Goal: Task Accomplishment & Management: Complete application form

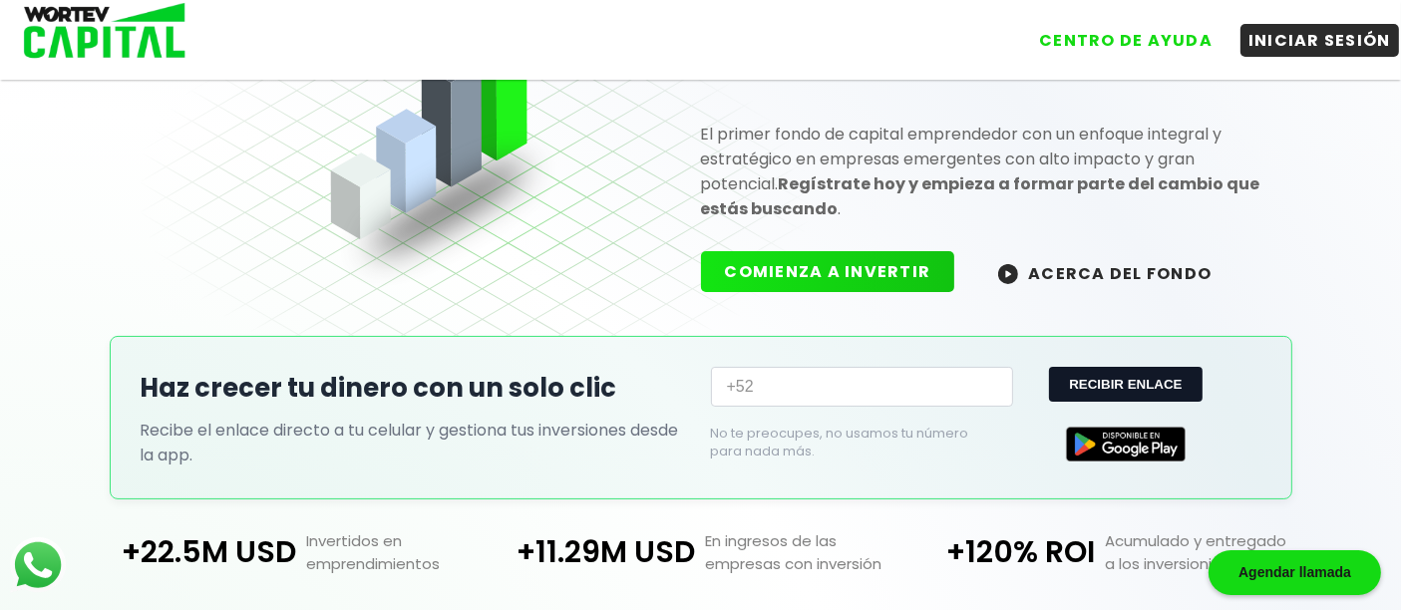
scroll to position [443, 0]
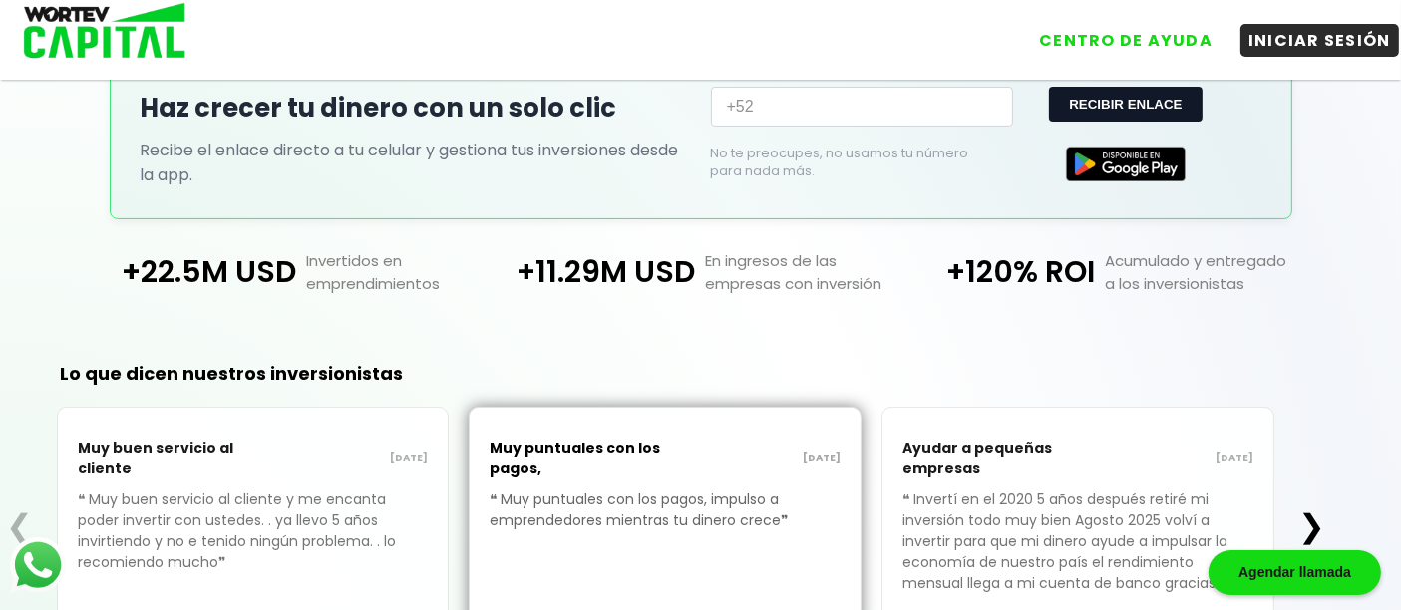
click at [800, 112] on input "+52" at bounding box center [862, 107] width 302 height 40
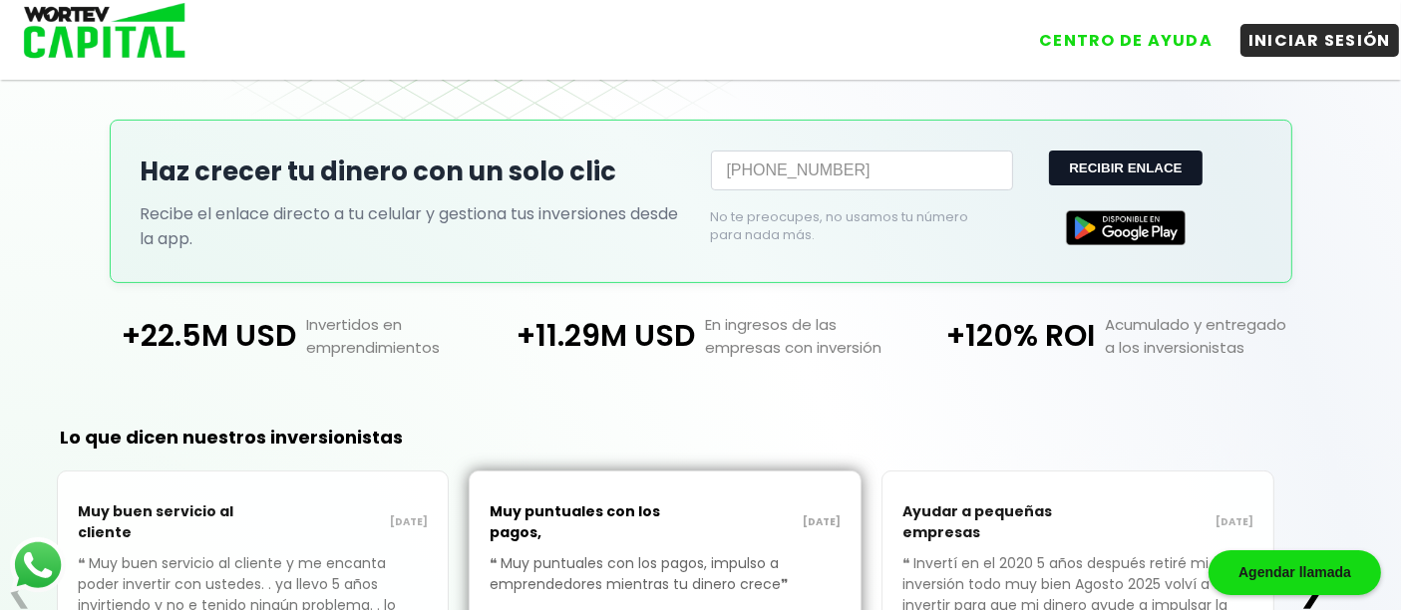
scroll to position [332, 0]
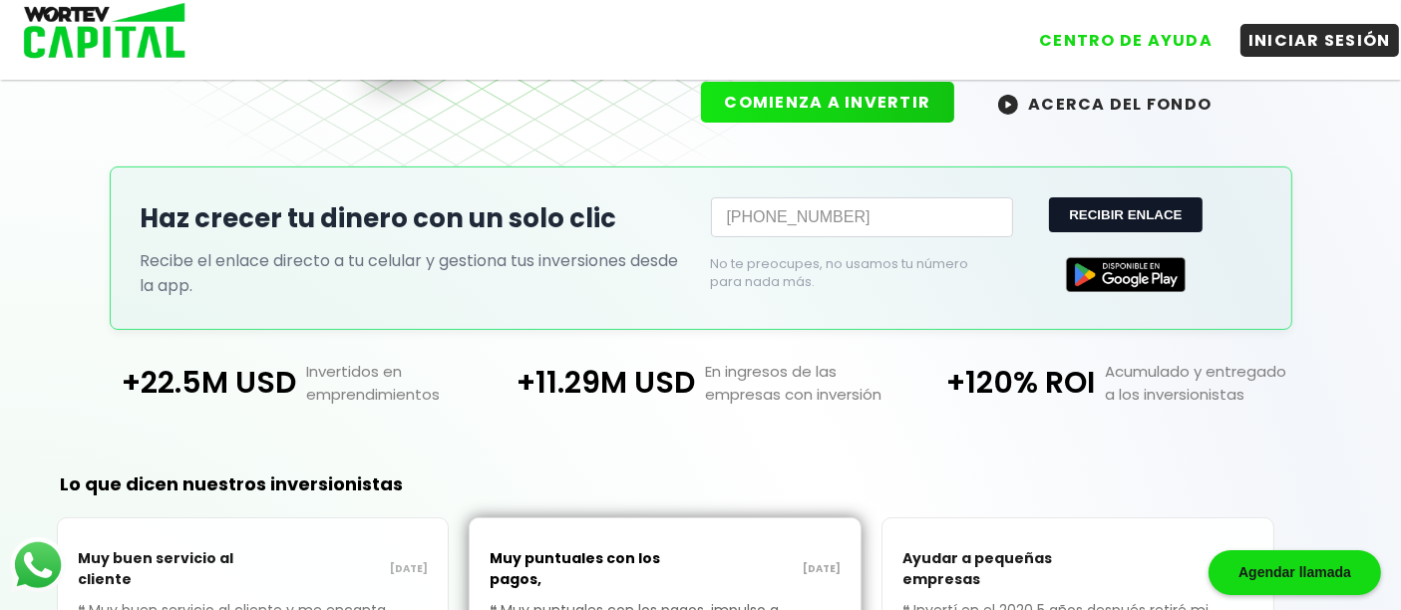
click at [1094, 209] on button "RECIBIR ENLACE" at bounding box center [1125, 214] width 153 height 35
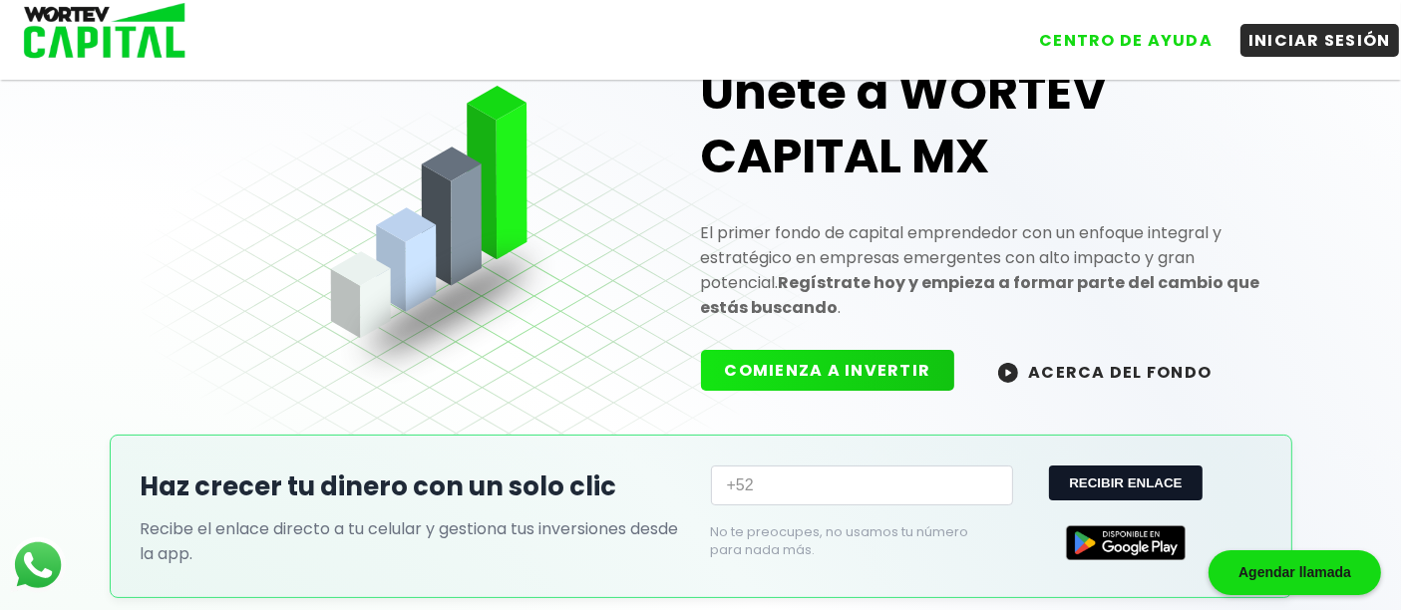
scroll to position [0, 0]
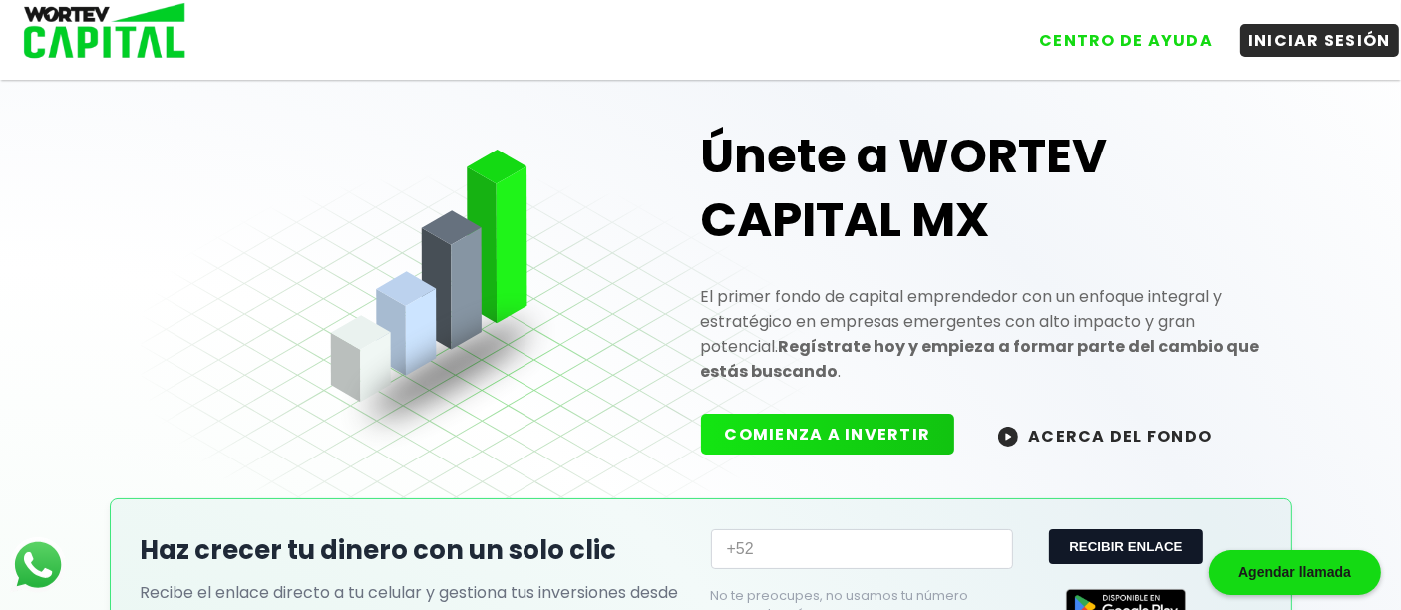
click at [95, 32] on img at bounding box center [98, 32] width 190 height 65
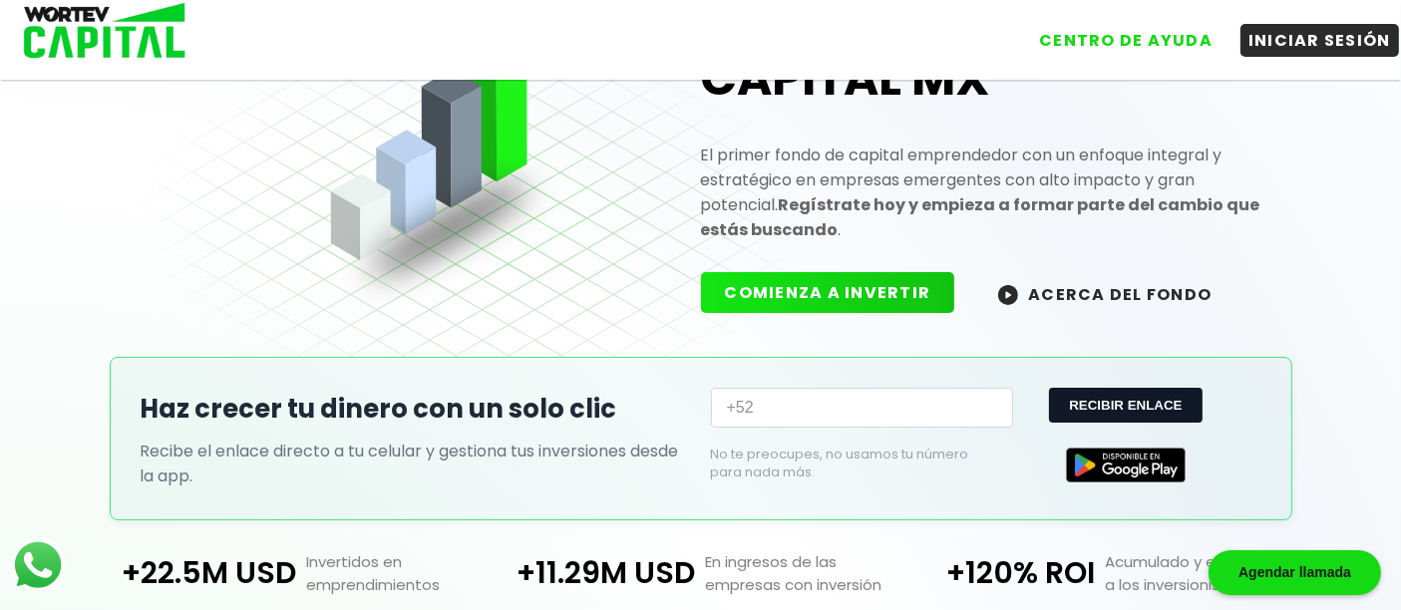
scroll to position [136, 0]
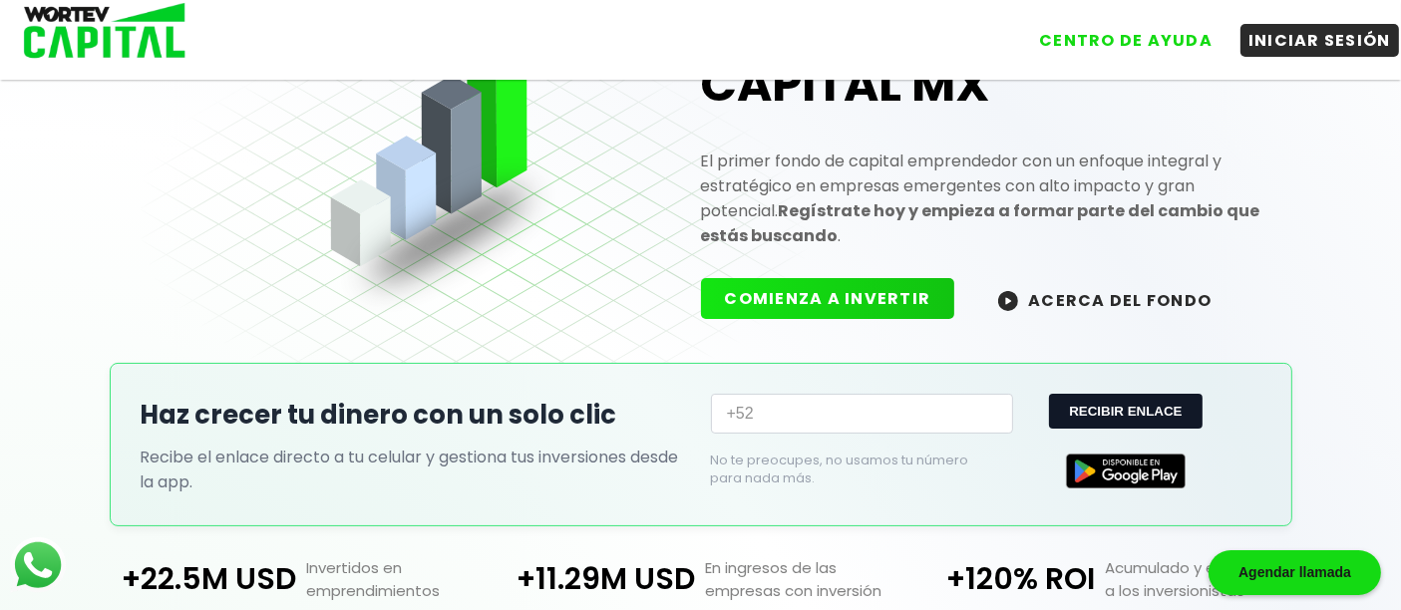
click at [813, 414] on input "+52" at bounding box center [862, 414] width 302 height 40
click at [771, 412] on input "+52" at bounding box center [862, 414] width 302 height 40
paste input "text"
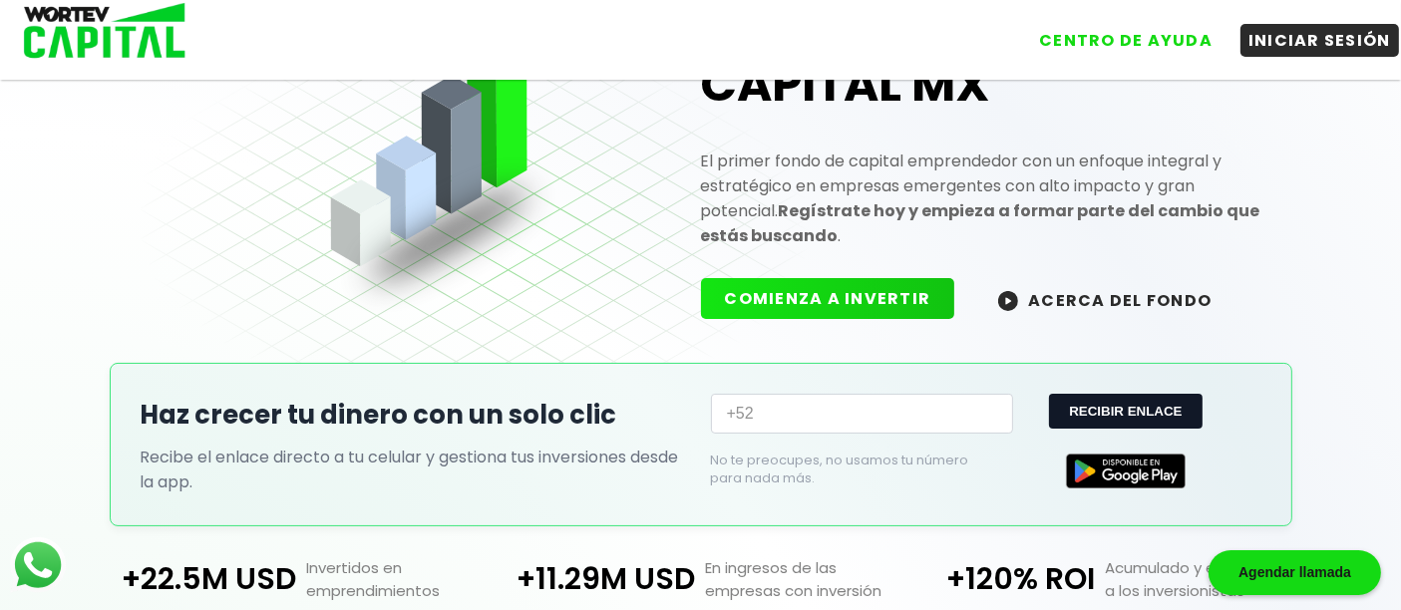
paste input "5619949311"
click at [769, 415] on input "[PHONE_NUMBER]" at bounding box center [862, 414] width 302 height 40
click at [1094, 410] on button "RECIBIR ENLACE" at bounding box center [1125, 411] width 153 height 35
type input "+52"
